Goal: Navigation & Orientation: Find specific page/section

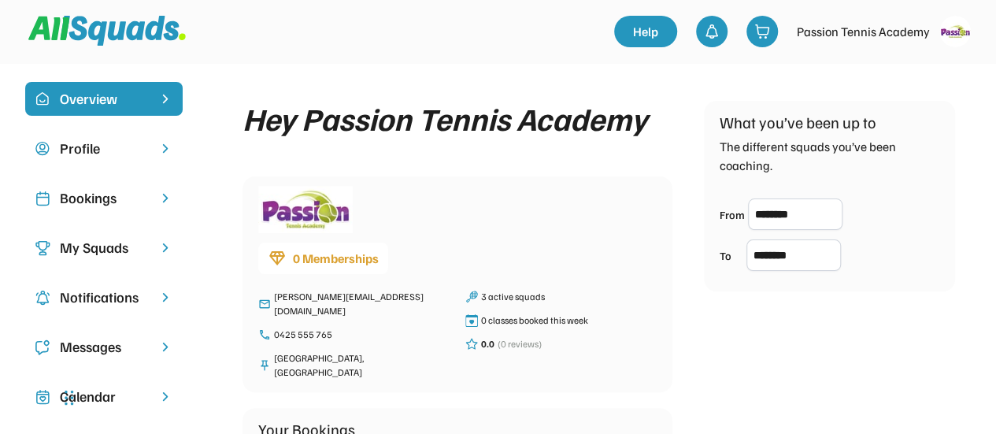
click at [141, 246] on div "My Squads" at bounding box center [104, 247] width 88 height 21
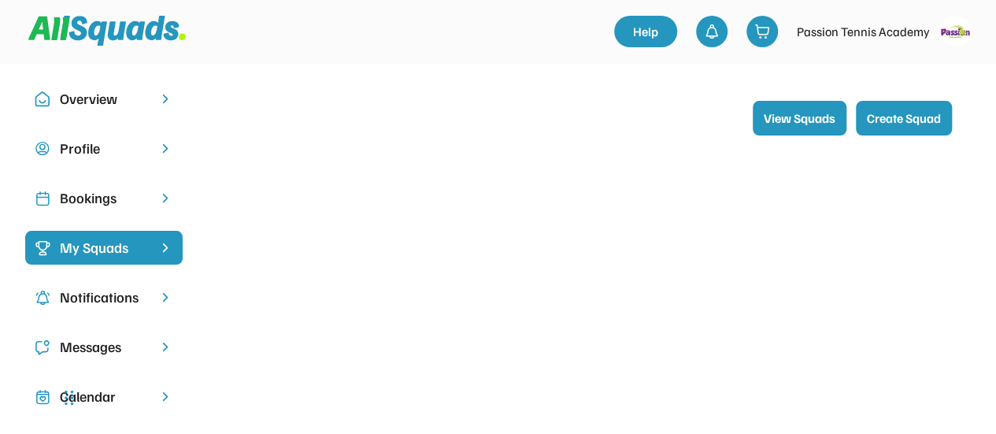
click at [172, 246] on img at bounding box center [165, 247] width 16 height 15
click at [87, 188] on div "Bookings" at bounding box center [104, 197] width 88 height 21
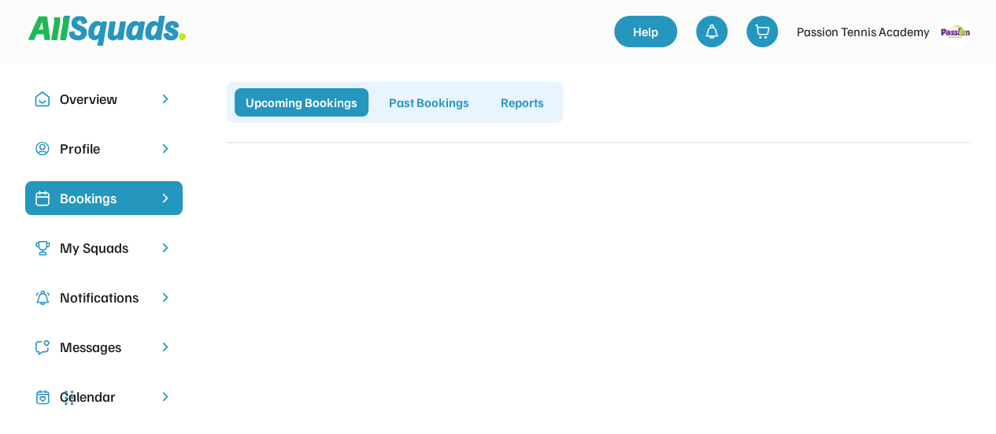
click at [113, 150] on div "Profile" at bounding box center [104, 148] width 88 height 21
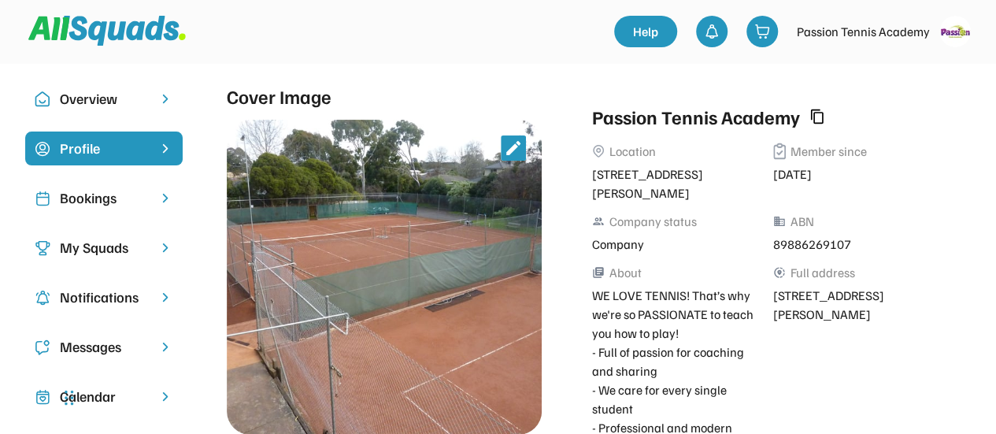
click at [119, 105] on div "Overview" at bounding box center [104, 98] width 88 height 21
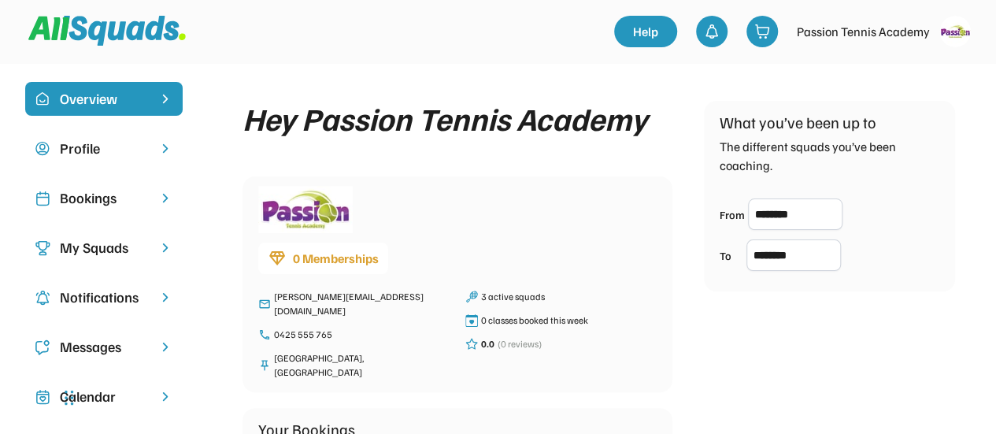
click at [128, 248] on div "My Squads" at bounding box center [104, 247] width 88 height 21
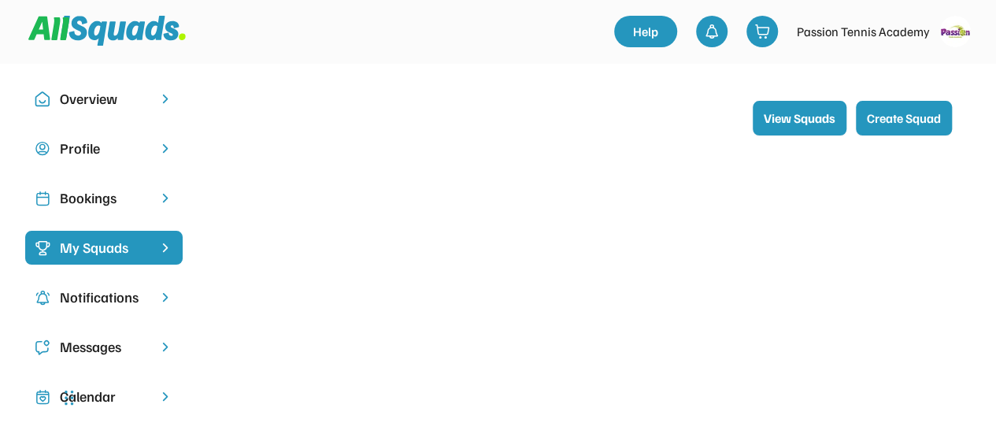
click at [126, 301] on div "Notifications" at bounding box center [104, 297] width 88 height 21
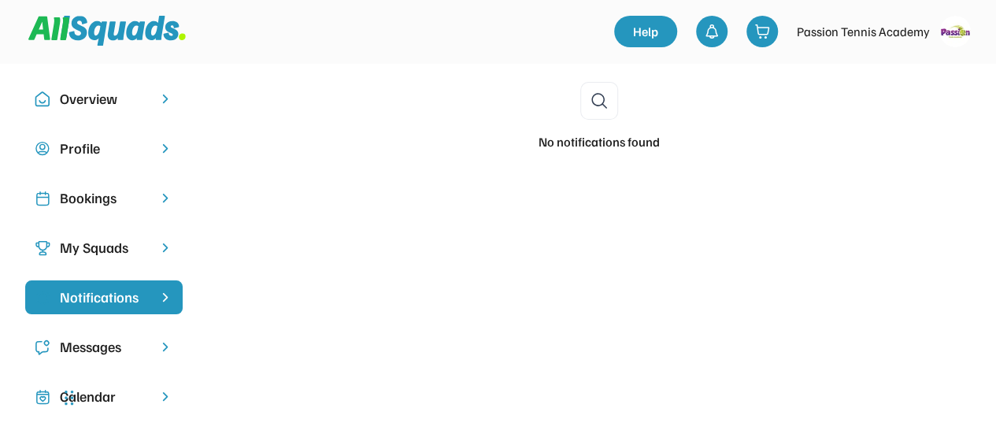
click at [133, 344] on div "Messages" at bounding box center [104, 346] width 88 height 21
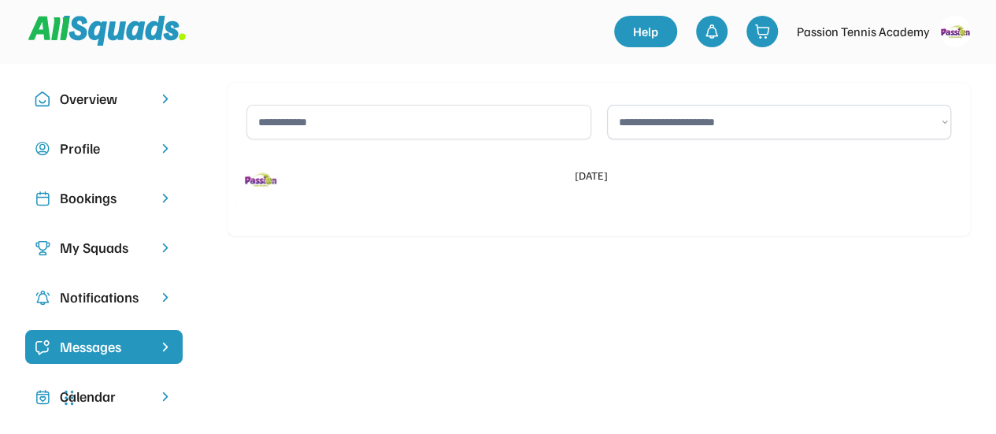
click at [953, 35] on img at bounding box center [954, 31] width 31 height 31
click at [923, 102] on div "Logout" at bounding box center [933, 100] width 93 height 31
